Goal: Information Seeking & Learning: Learn about a topic

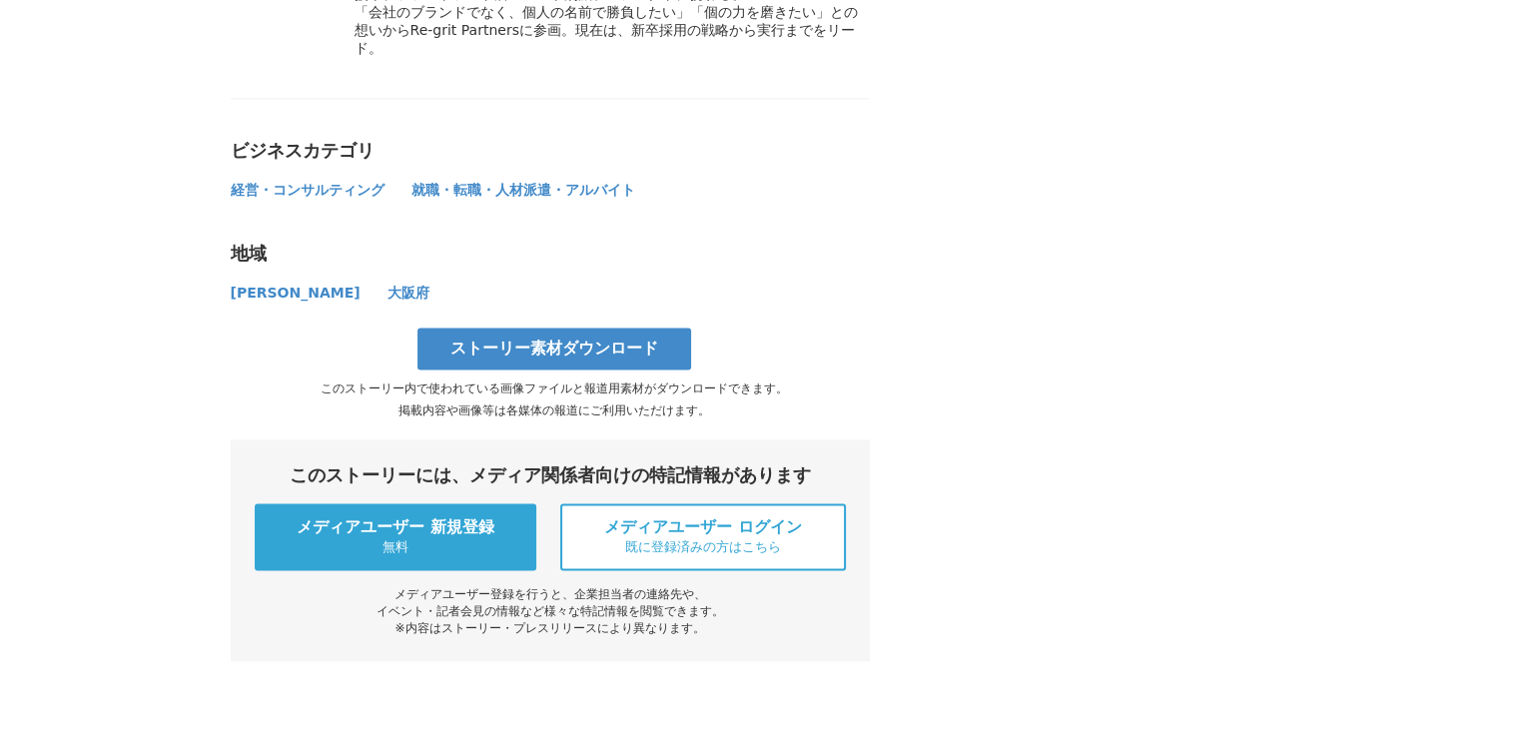
scroll to position [10385, 0]
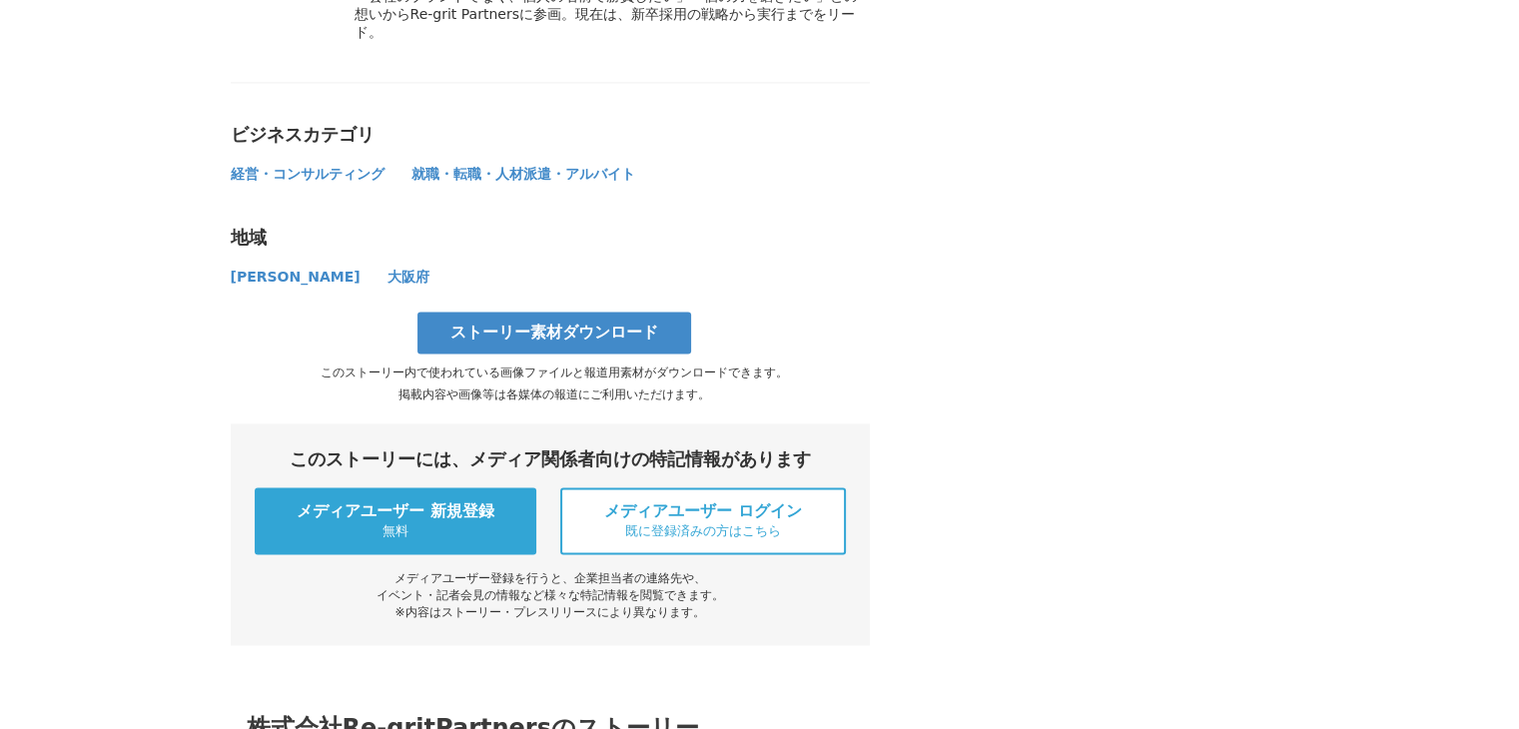
click at [334, 182] on span "経営・コンサルティング" at bounding box center [308, 174] width 154 height 16
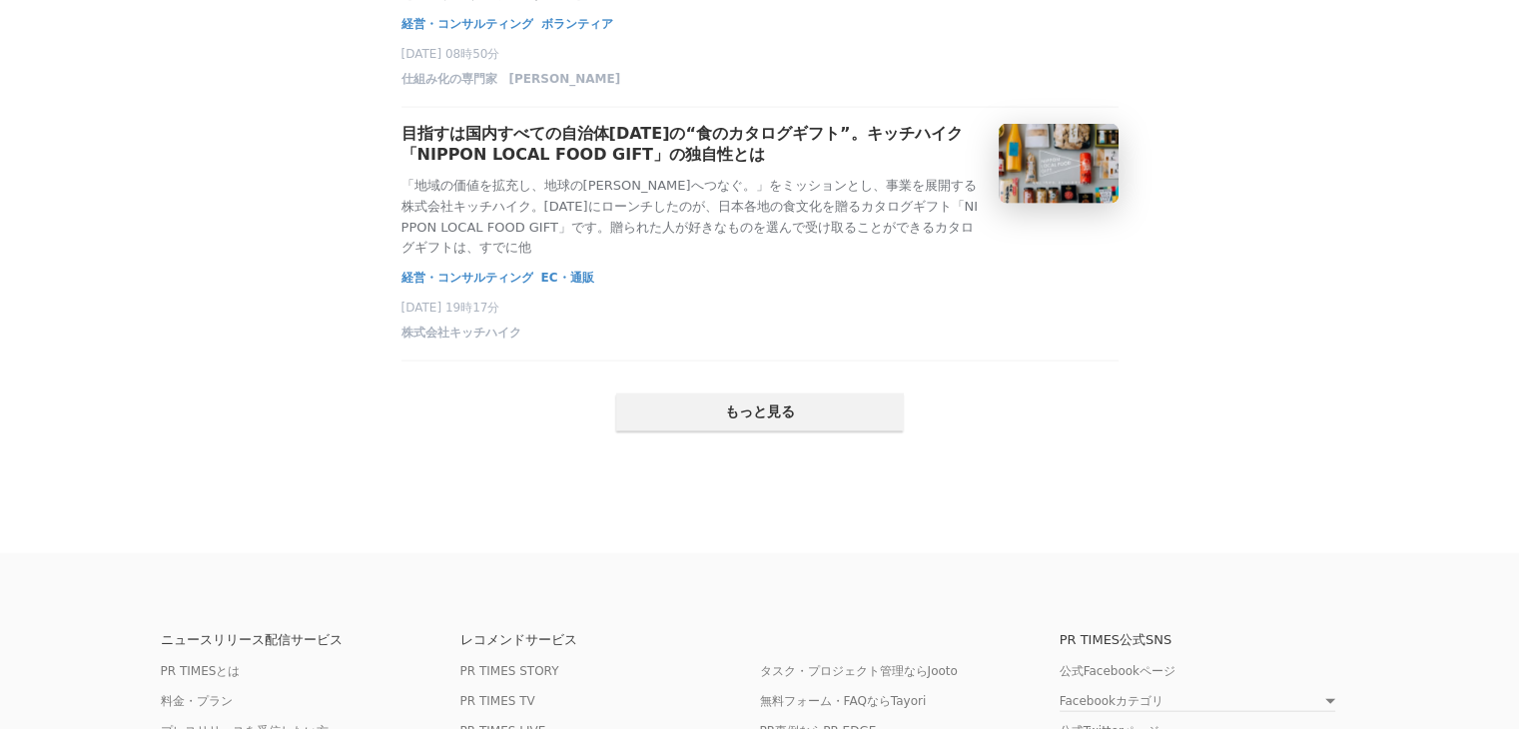
scroll to position [4294, 0]
click at [500, 286] on span "経営・コンサルティング" at bounding box center [467, 276] width 132 height 20
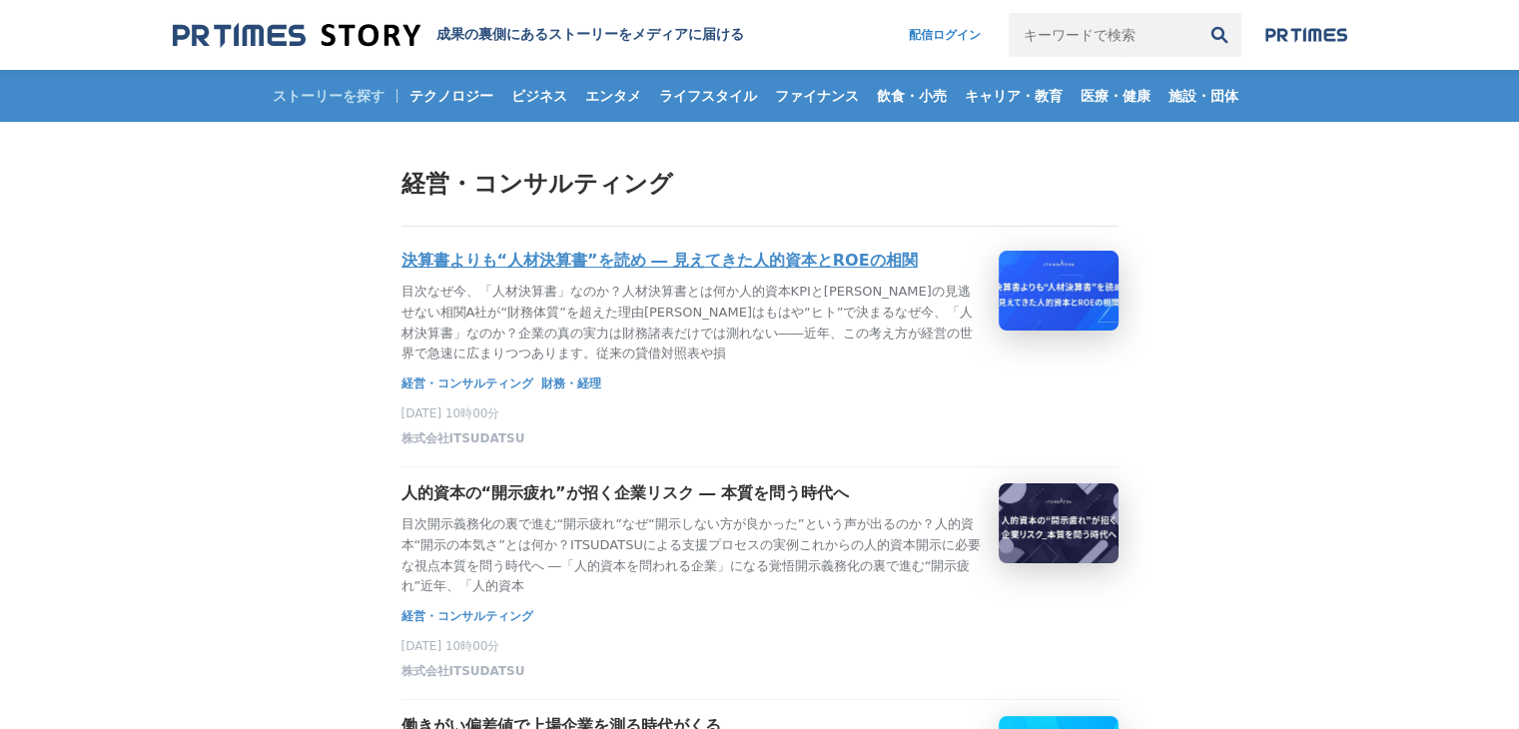
click at [600, 267] on h3 "決算書よりも“人材決算書”を読め ― 見えてきた人的資本とROEの相関" at bounding box center [659, 261] width 516 height 21
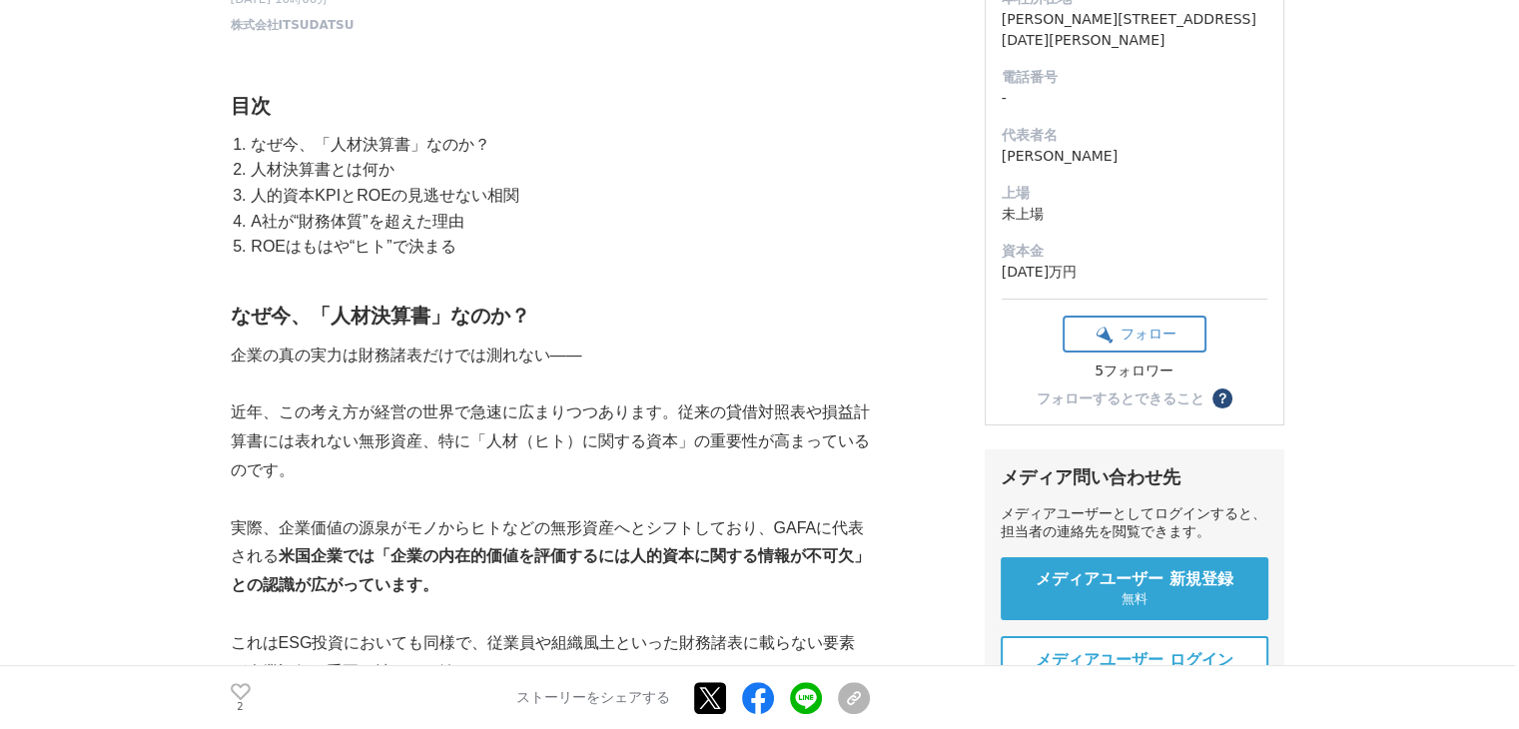
scroll to position [399, 0]
